Goal: Browse casually

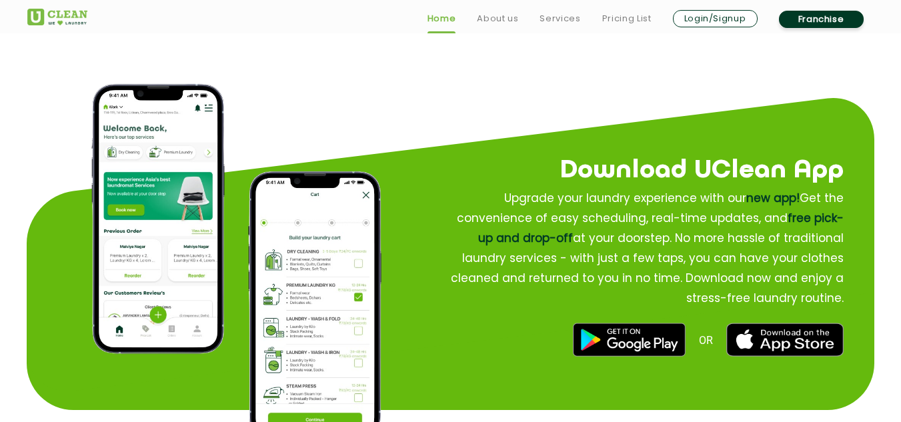
scroll to position [1547, 0]
click at [635, 338] on img at bounding box center [629, 340] width 112 height 33
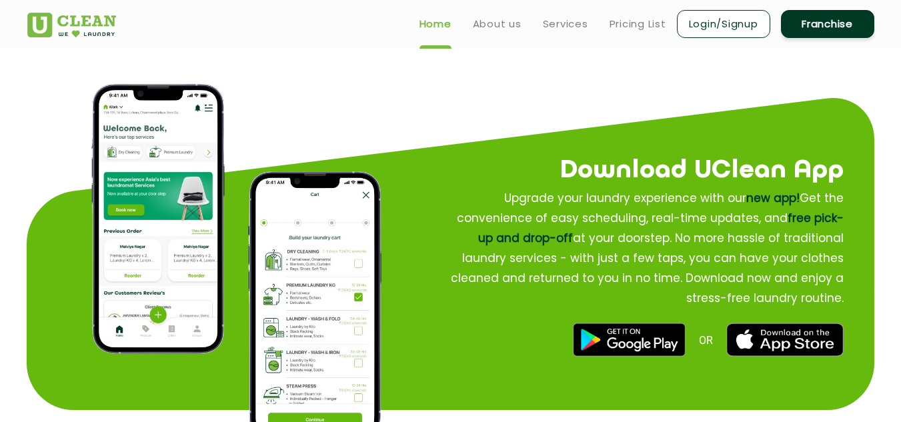
scroll to position [1546, 0]
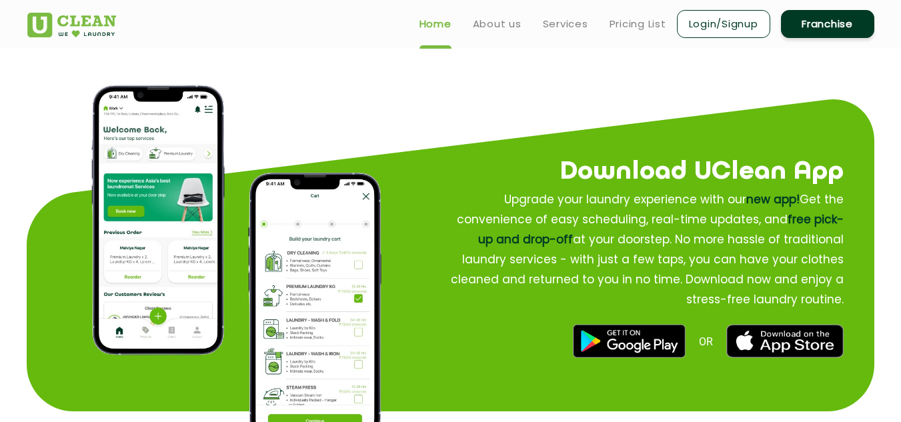
click at [609, 340] on img at bounding box center [629, 341] width 112 height 33
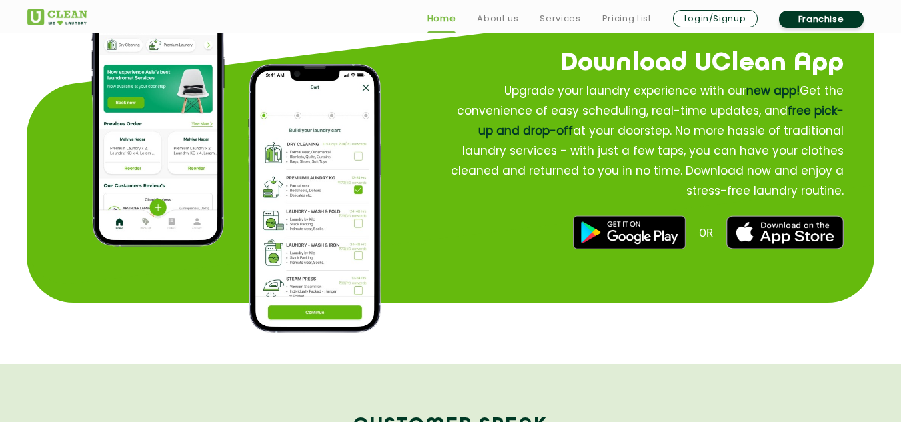
scroll to position [1653, 0]
